Goal: Task Accomplishment & Management: Manage account settings

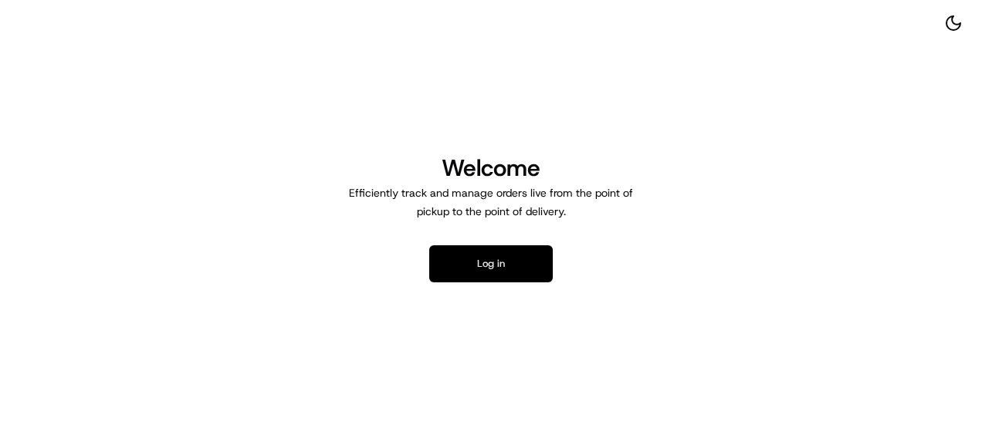
click at [486, 265] on button "Log in" at bounding box center [490, 263] width 123 height 37
